Goal: Task Accomplishment & Management: Complete application form

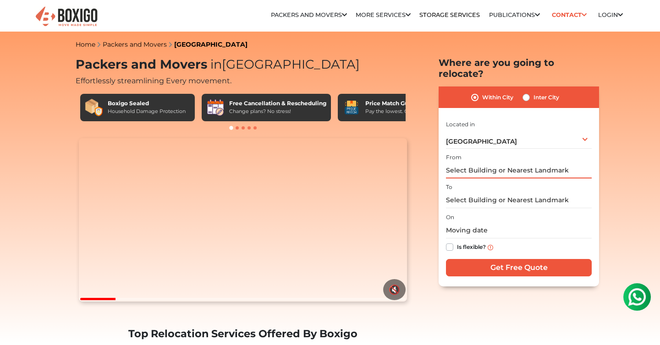
click at [495, 163] on input "text" at bounding box center [519, 171] width 146 height 16
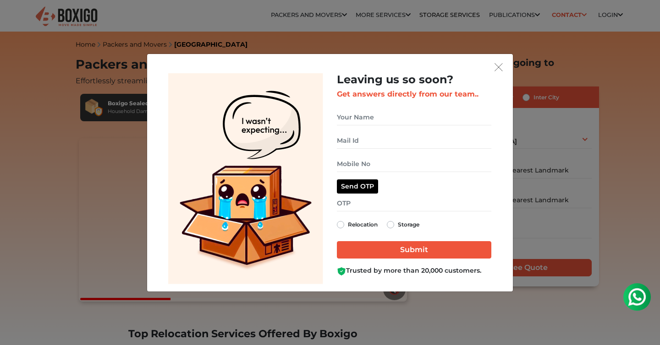
click at [487, 62] on div "get free quote dialog" at bounding box center [329, 67] width 351 height 12
click at [496, 64] on img "get free quote dialog" at bounding box center [498, 67] width 8 height 8
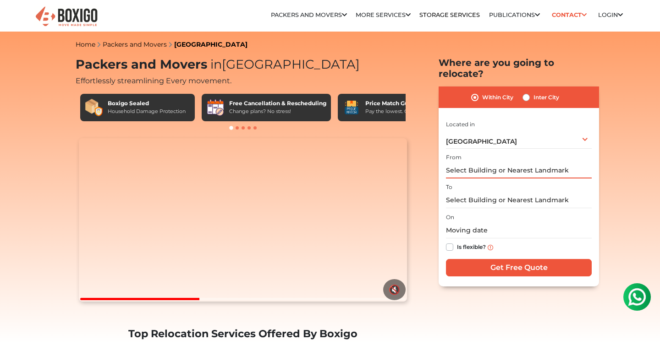
click at [476, 163] on input "text" at bounding box center [519, 171] width 146 height 16
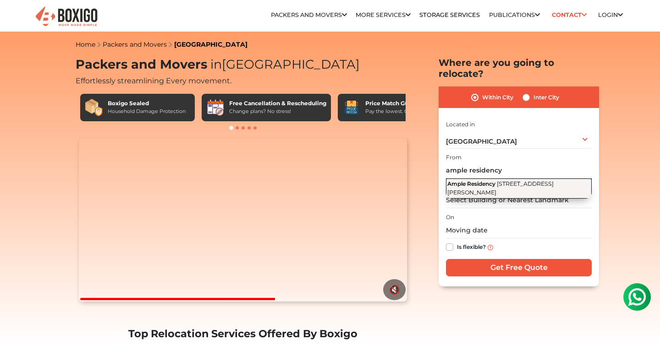
click at [491, 189] on span "[STREET_ADDRESS][PERSON_NAME]" at bounding box center [500, 189] width 106 height 16
type input "Ample Residency, [STREET_ADDRESS][PERSON_NAME]"
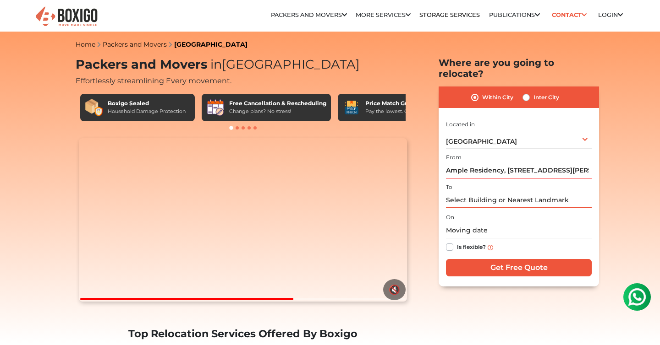
click at [482, 192] on input "text" at bounding box center [519, 200] width 146 height 16
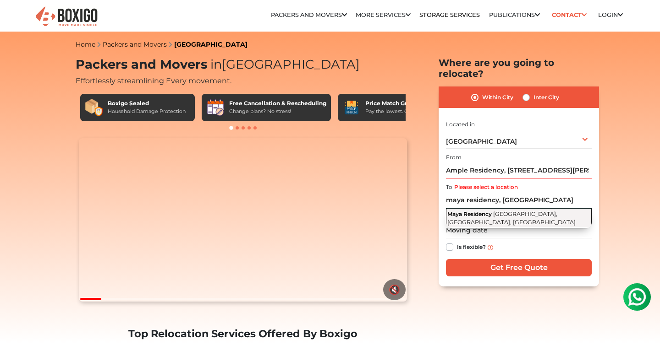
click at [479, 209] on button "Maya Residency Madanganj, [GEOGRAPHIC_DATA], [GEOGRAPHIC_DATA]" at bounding box center [519, 218] width 146 height 20
type input "Maya Residency, [GEOGRAPHIC_DATA], [GEOGRAPHIC_DATA], [GEOGRAPHIC_DATA]"
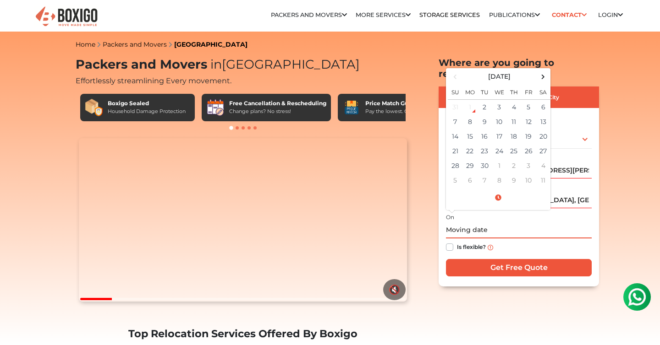
click at [472, 224] on input "text" at bounding box center [519, 231] width 146 height 16
click at [464, 144] on td "22" at bounding box center [469, 151] width 15 height 15
click at [492, 223] on input "[DATE] 12:00 AM" at bounding box center [519, 231] width 146 height 16
click at [497, 191] on span at bounding box center [498, 198] width 101 height 16
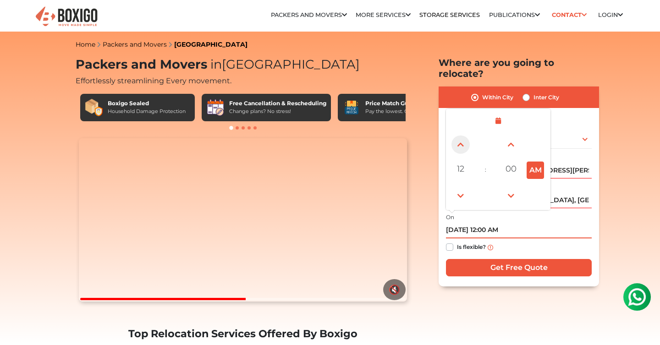
click at [461, 136] on span at bounding box center [460, 145] width 18 height 18
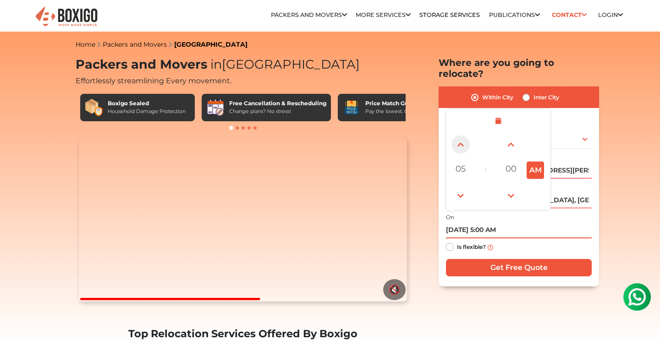
click at [461, 136] on span at bounding box center [460, 145] width 18 height 18
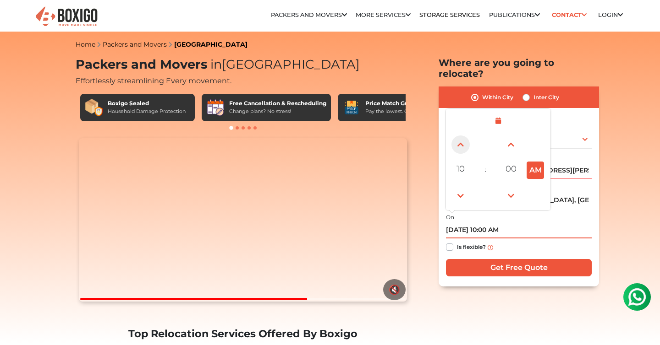
click at [461, 136] on span at bounding box center [460, 145] width 18 height 18
type input "[DATE] 11:00 AM"
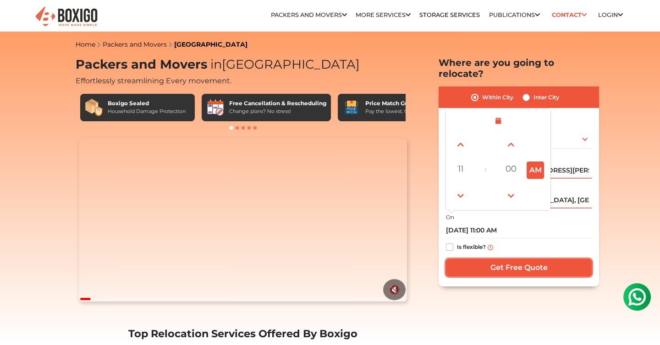
click at [498, 259] on input "Get Free Quote" at bounding box center [519, 267] width 146 height 17
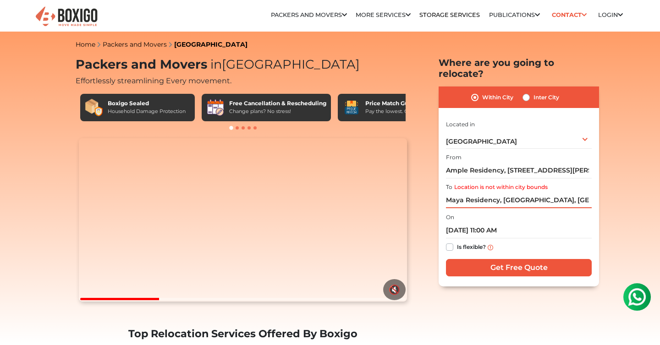
click at [526, 197] on input "Maya Residency, [GEOGRAPHIC_DATA], [GEOGRAPHIC_DATA], [GEOGRAPHIC_DATA]" at bounding box center [519, 200] width 146 height 16
click at [528, 212] on div "On [DATE] 11:00 AM Is flexible?" at bounding box center [519, 234] width 146 height 45
click at [528, 195] on input "Maya Residency, [GEOGRAPHIC_DATA], [GEOGRAPHIC_DATA], [GEOGRAPHIC_DATA]" at bounding box center [519, 200] width 146 height 16
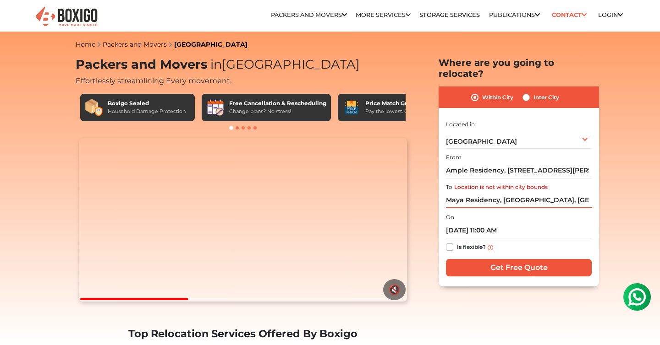
click at [528, 195] on input "Maya Residency, [GEOGRAPHIC_DATA], [GEOGRAPHIC_DATA], [GEOGRAPHIC_DATA]" at bounding box center [519, 200] width 146 height 16
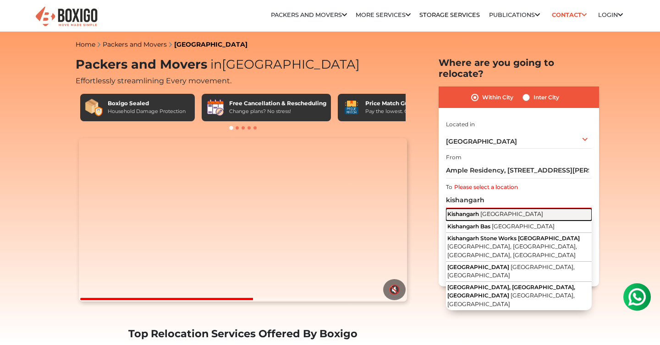
click at [530, 209] on button "Kishangarh [GEOGRAPHIC_DATA]" at bounding box center [519, 215] width 146 height 12
type input "[GEOGRAPHIC_DATA], [GEOGRAPHIC_DATA]"
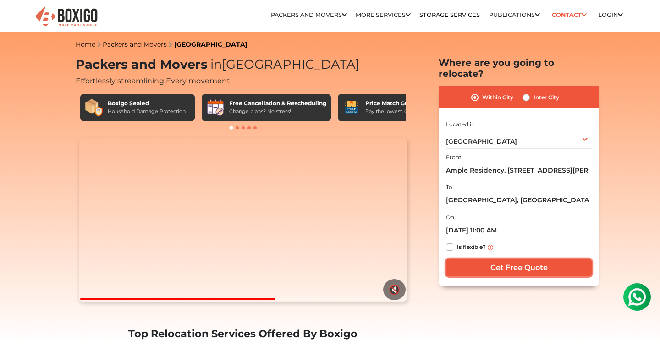
click at [517, 259] on input "Get Free Quote" at bounding box center [519, 267] width 146 height 17
click at [516, 259] on input "Get Free Quote" at bounding box center [519, 267] width 146 height 17
